Goal: Obtain resource: Obtain resource

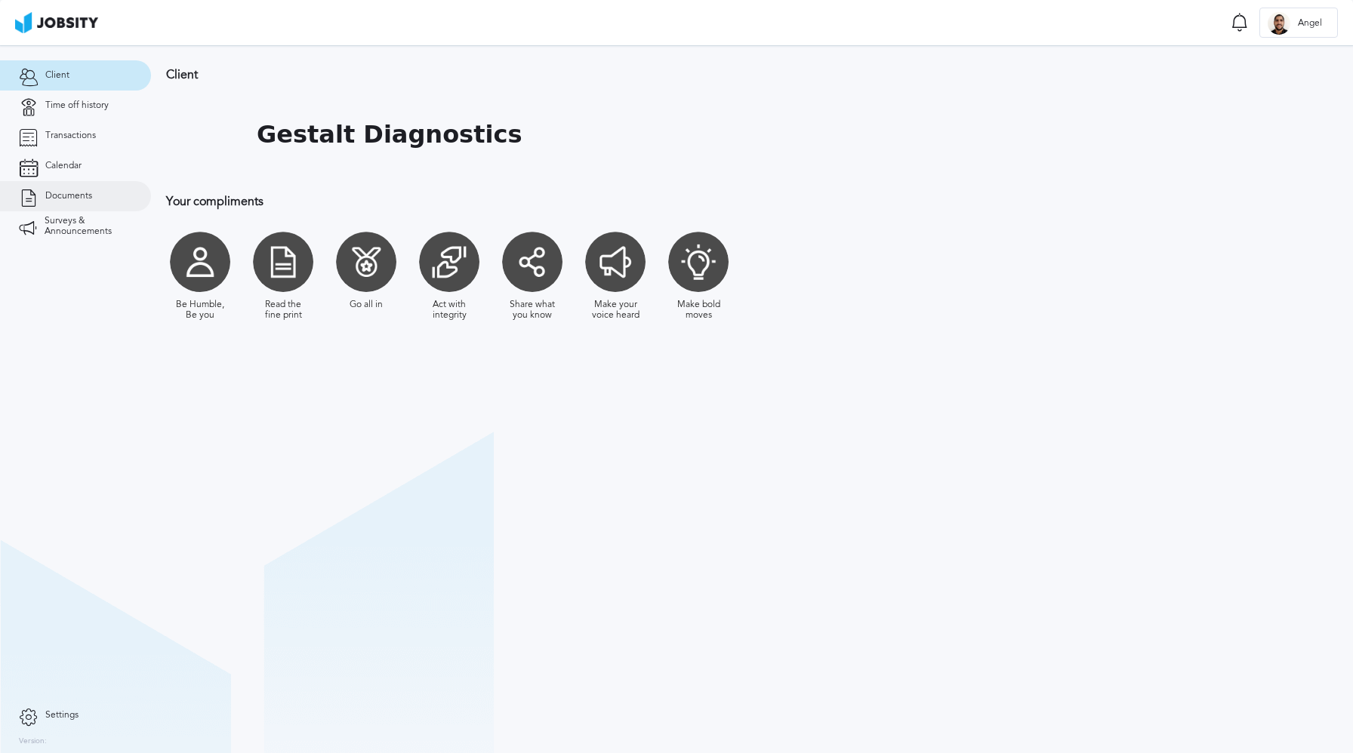
click at [84, 209] on link "Documents" at bounding box center [75, 196] width 151 height 30
click at [83, 137] on span "Transactions" at bounding box center [70, 136] width 51 height 11
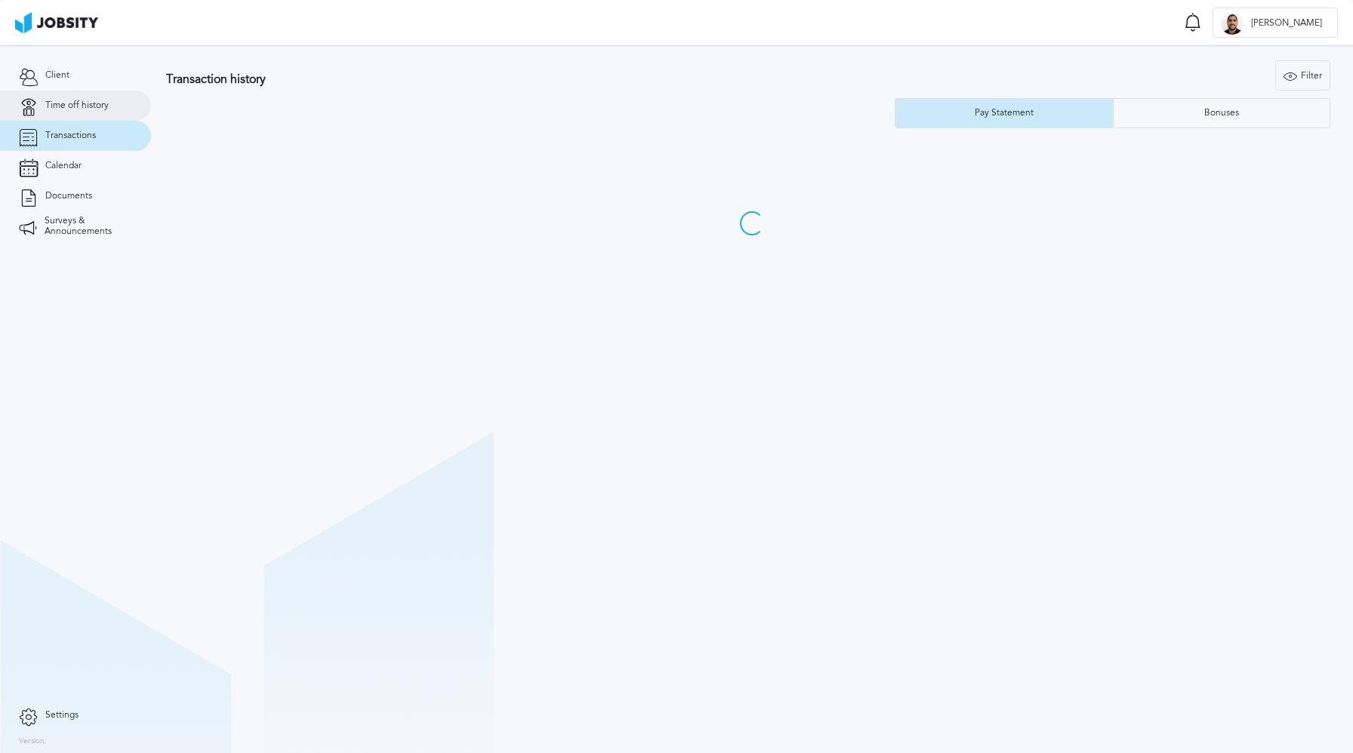
click at [82, 112] on link "Time off history" at bounding box center [75, 106] width 151 height 30
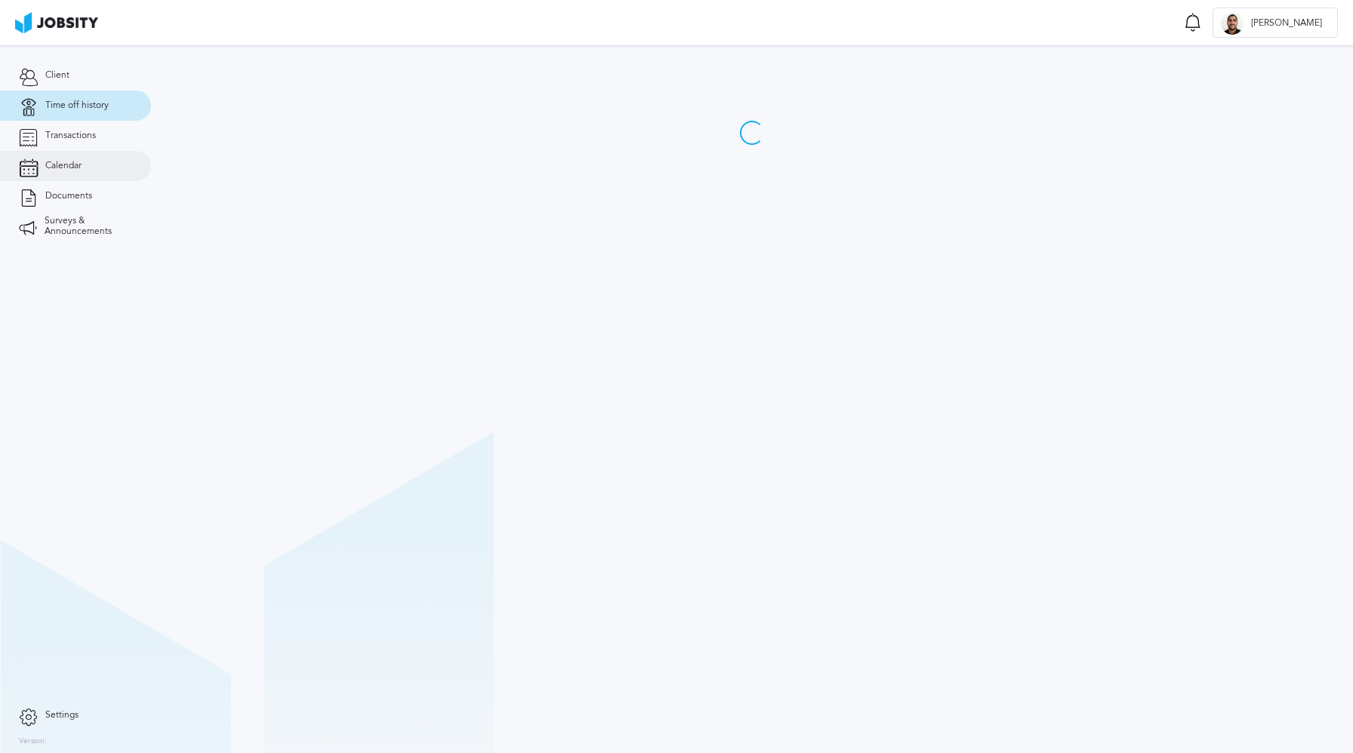
click at [82, 167] on span "Calendar" at bounding box center [63, 166] width 36 height 11
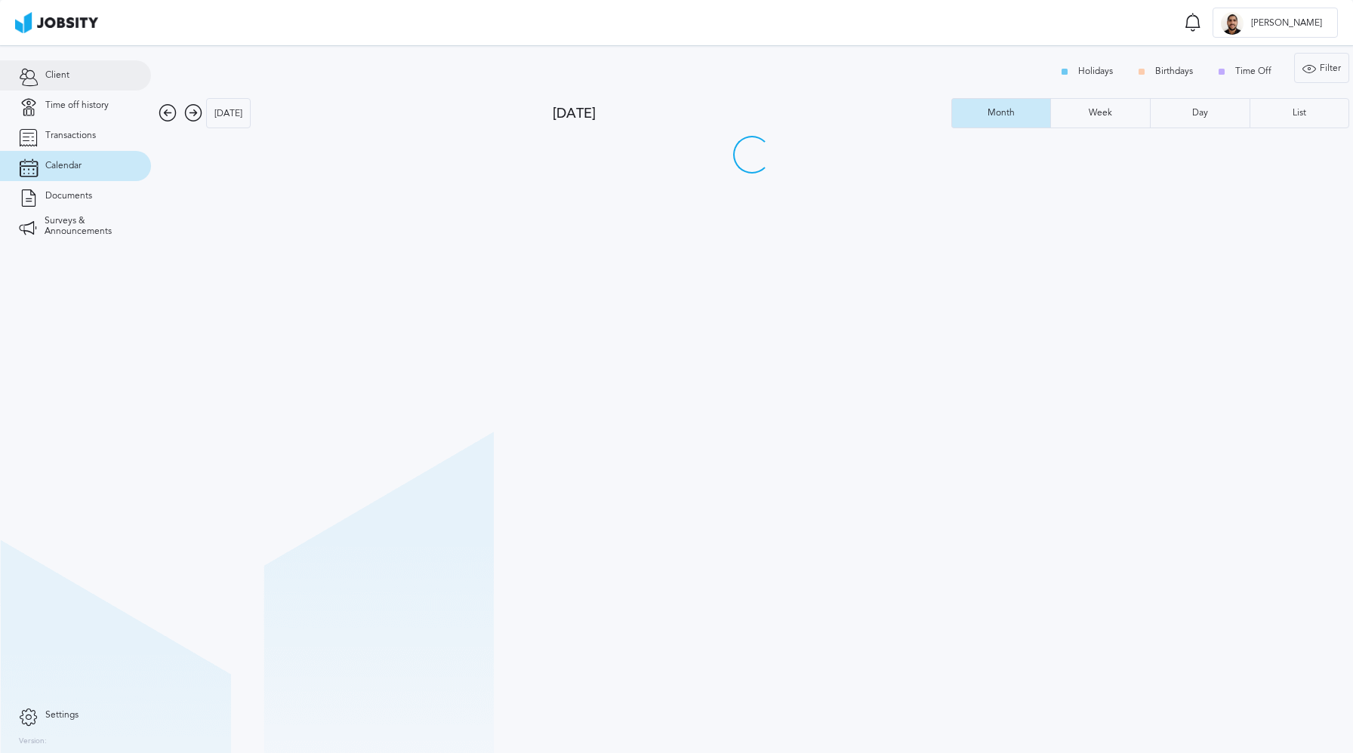
click at [74, 84] on link "Client" at bounding box center [75, 75] width 151 height 30
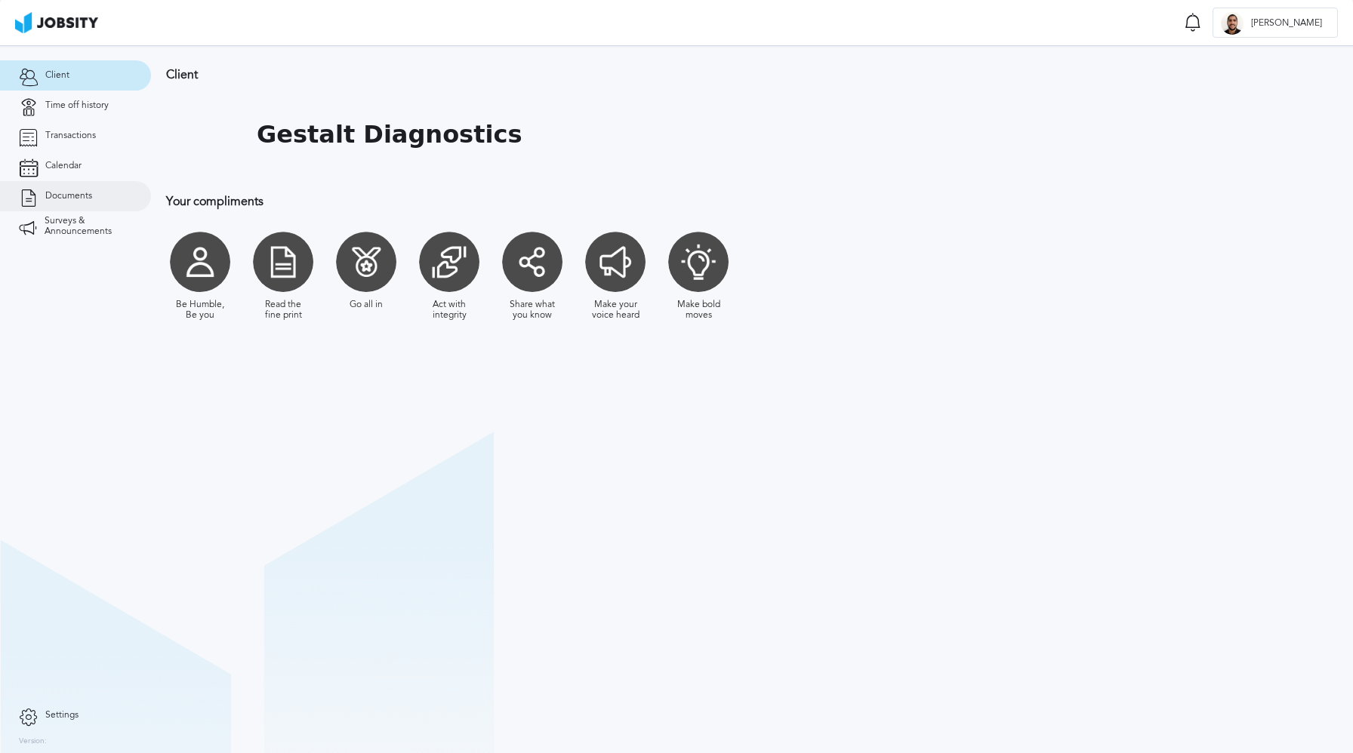
click at [75, 196] on span "Documents" at bounding box center [68, 196] width 47 height 11
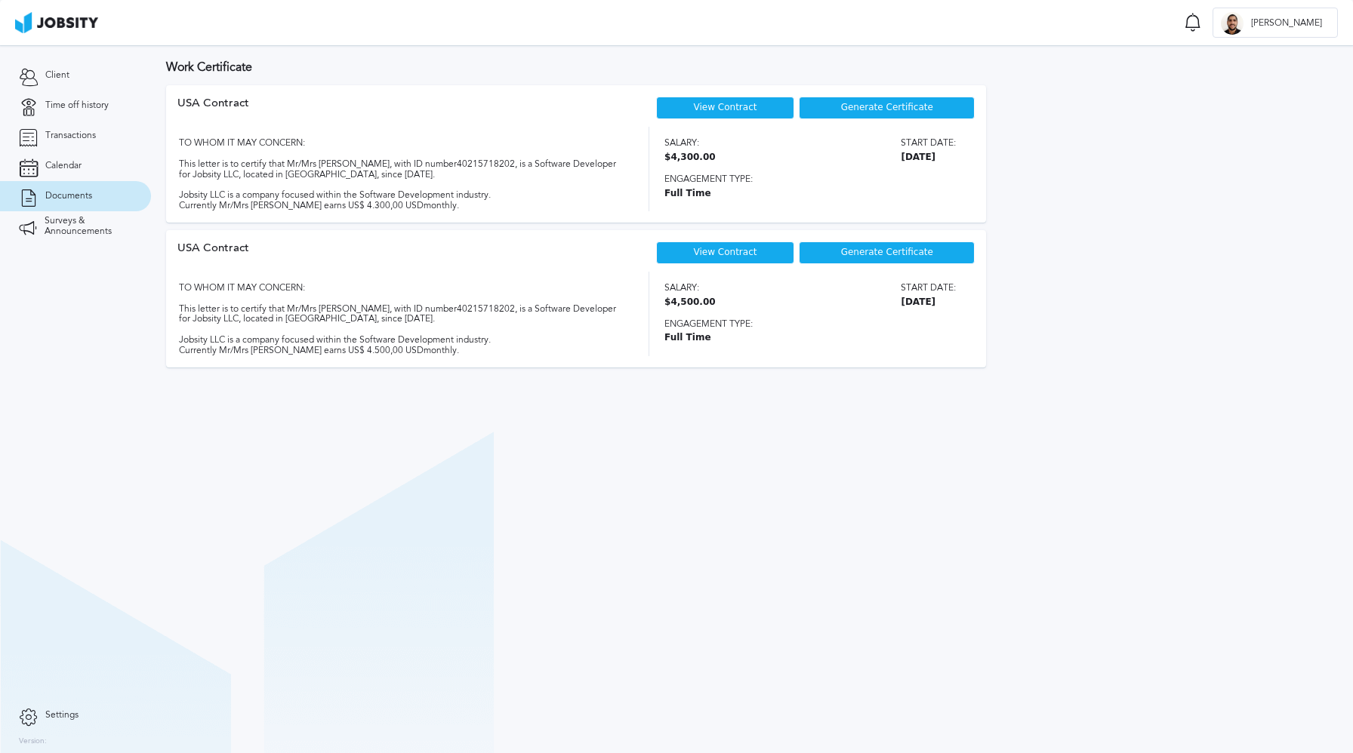
click at [873, 254] on span "Generate Certificate" at bounding box center [887, 253] width 92 height 11
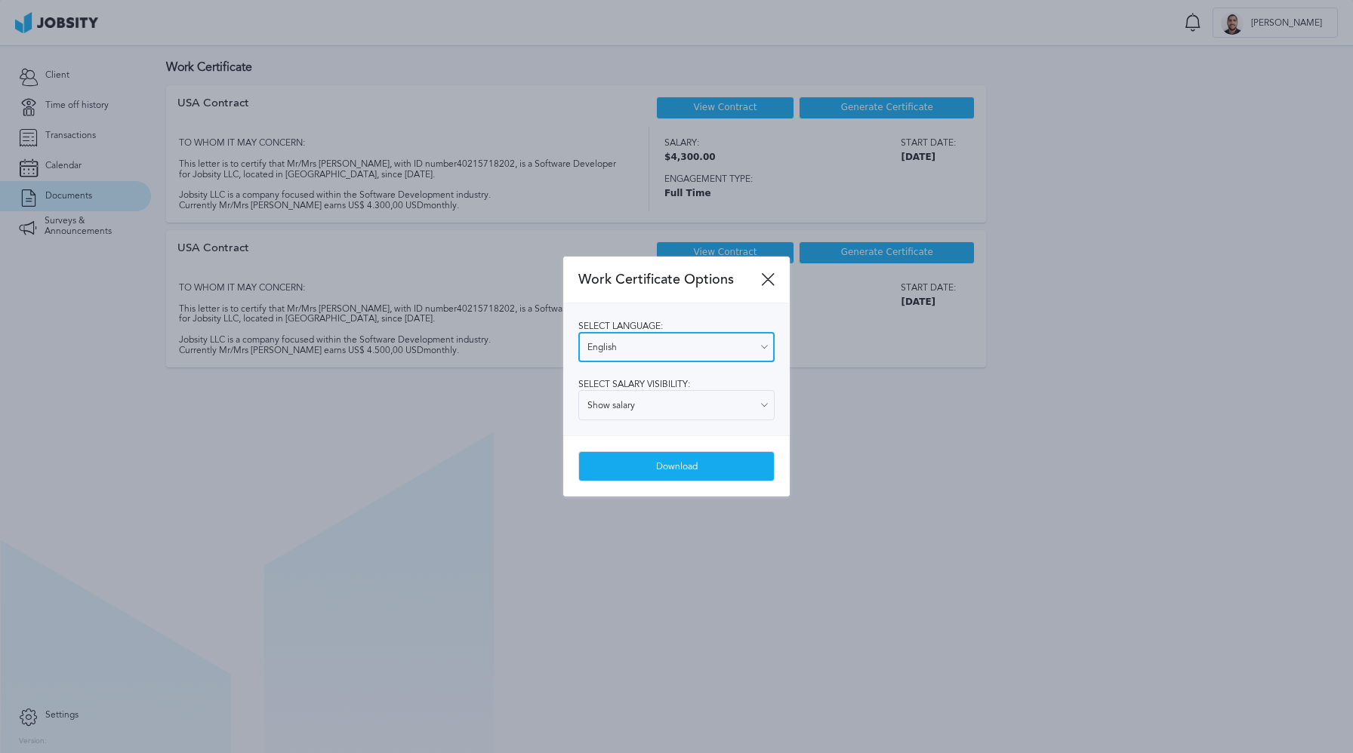
click at [719, 346] on input "English" at bounding box center [676, 347] width 196 height 30
type input "Spanish"
click at [690, 395] on div "Select language: Spanish English Spanish Select salary visibility: Show salary …" at bounding box center [676, 369] width 226 height 132
click at [674, 419] on input "Show salary" at bounding box center [676, 405] width 196 height 30
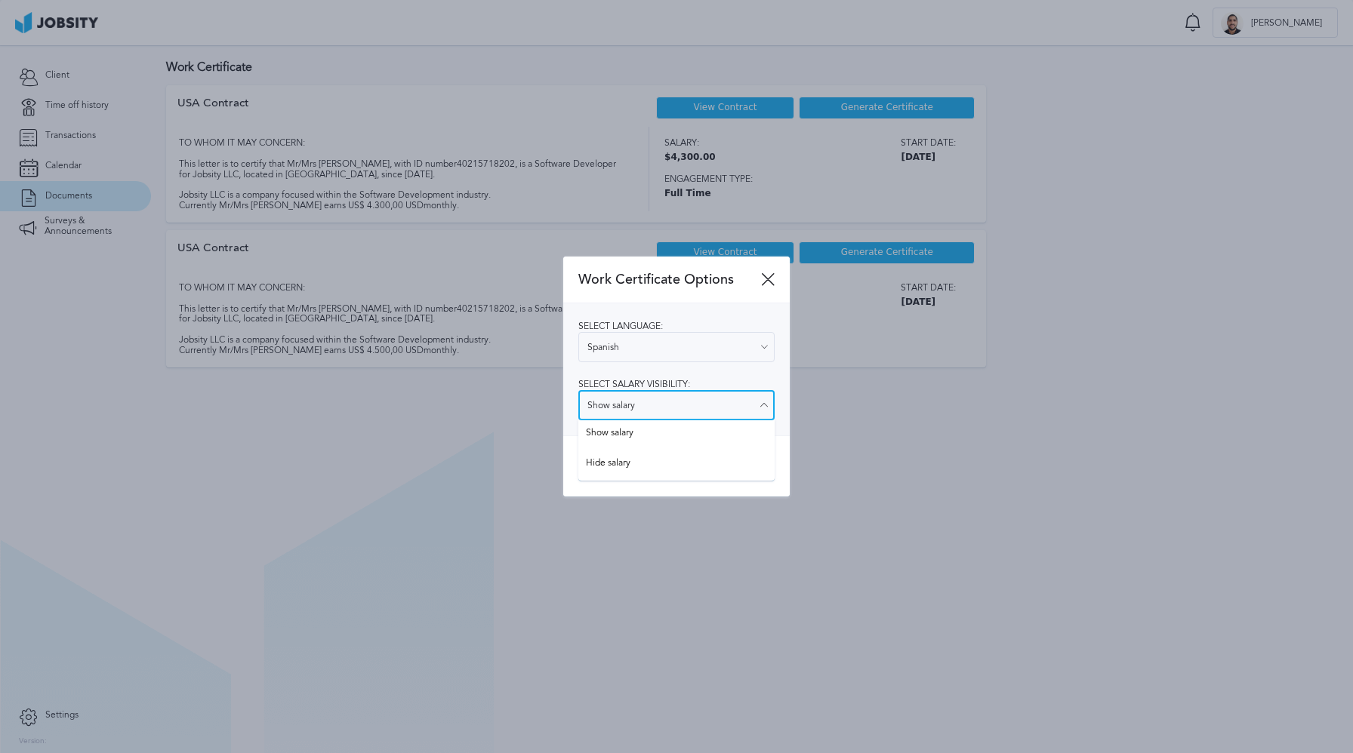
click at [679, 407] on input "Show salary" at bounding box center [676, 405] width 196 height 30
click at [656, 433] on div "Select language: Spanish English Spanish Select salary visibility: Show salary …" at bounding box center [676, 369] width 226 height 132
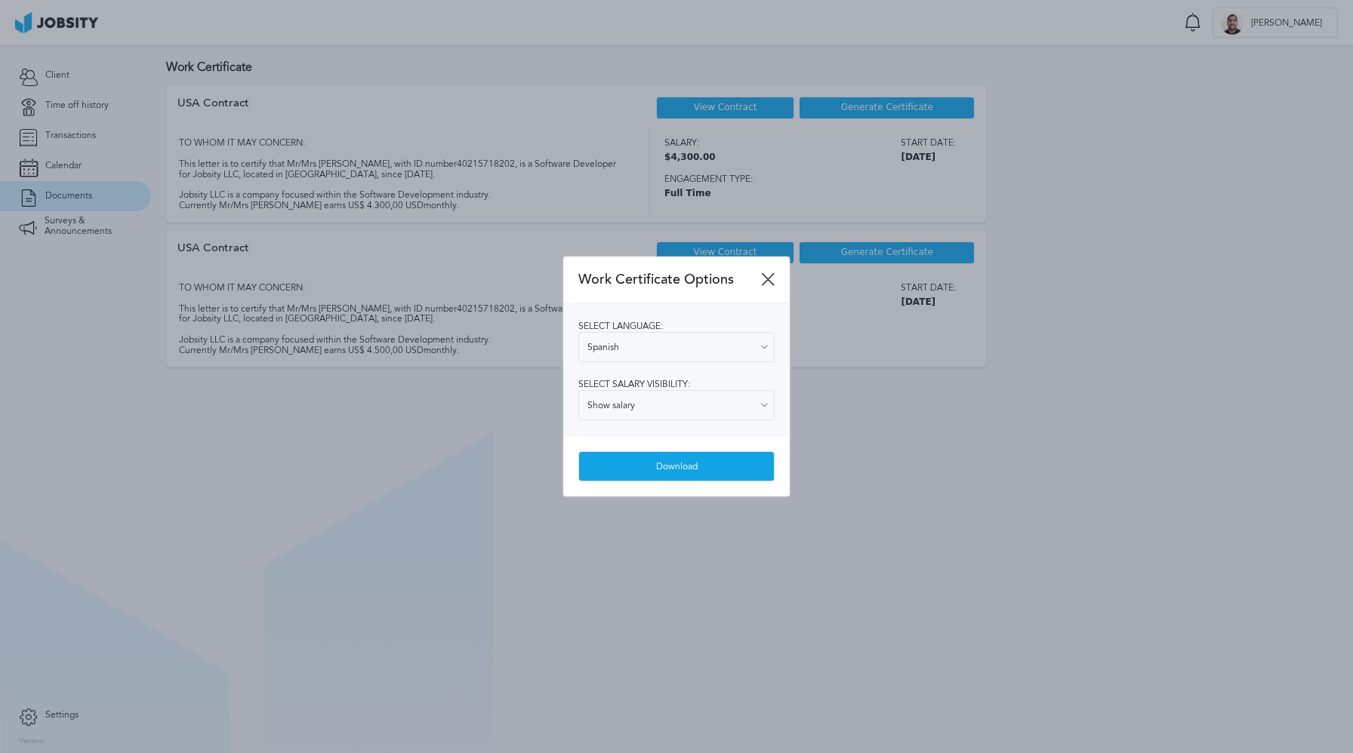
click at [697, 461] on div "Download" at bounding box center [676, 467] width 195 height 30
